Goal: Information Seeking & Learning: Get advice/opinions

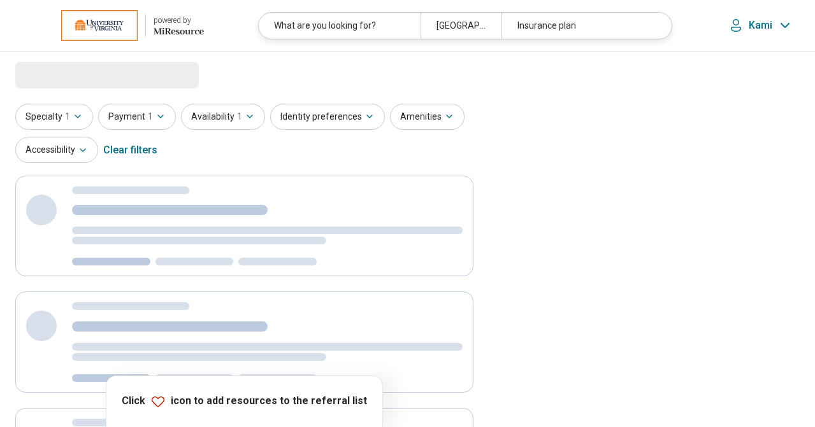
select select "***"
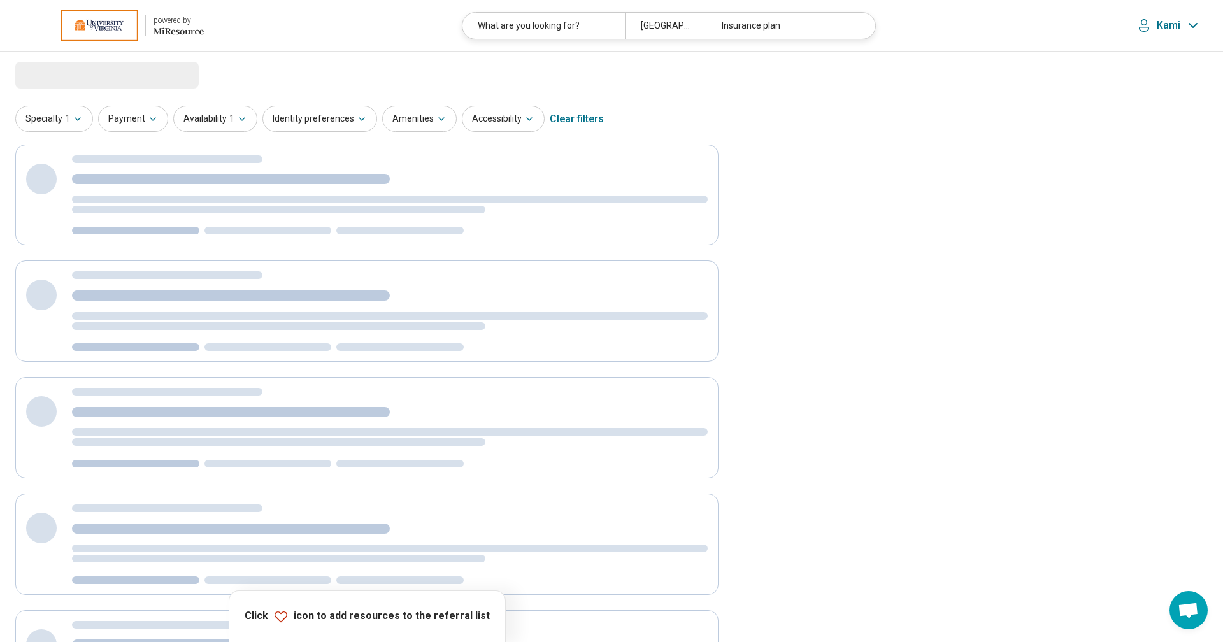
select select "***"
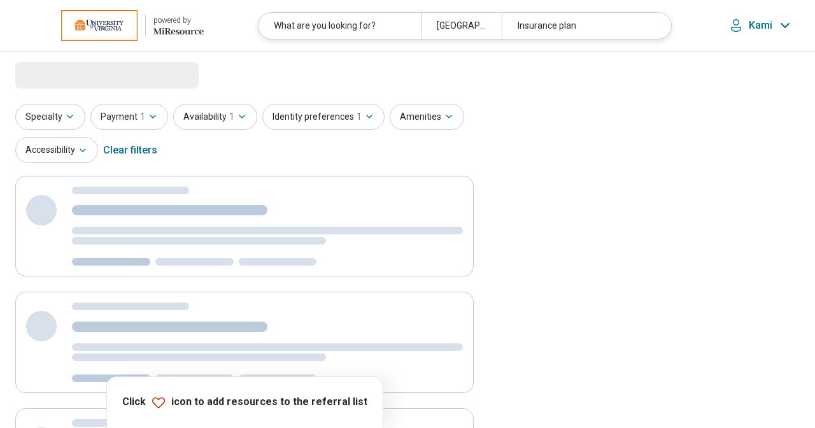
select select "***"
